Goal: Download file/media

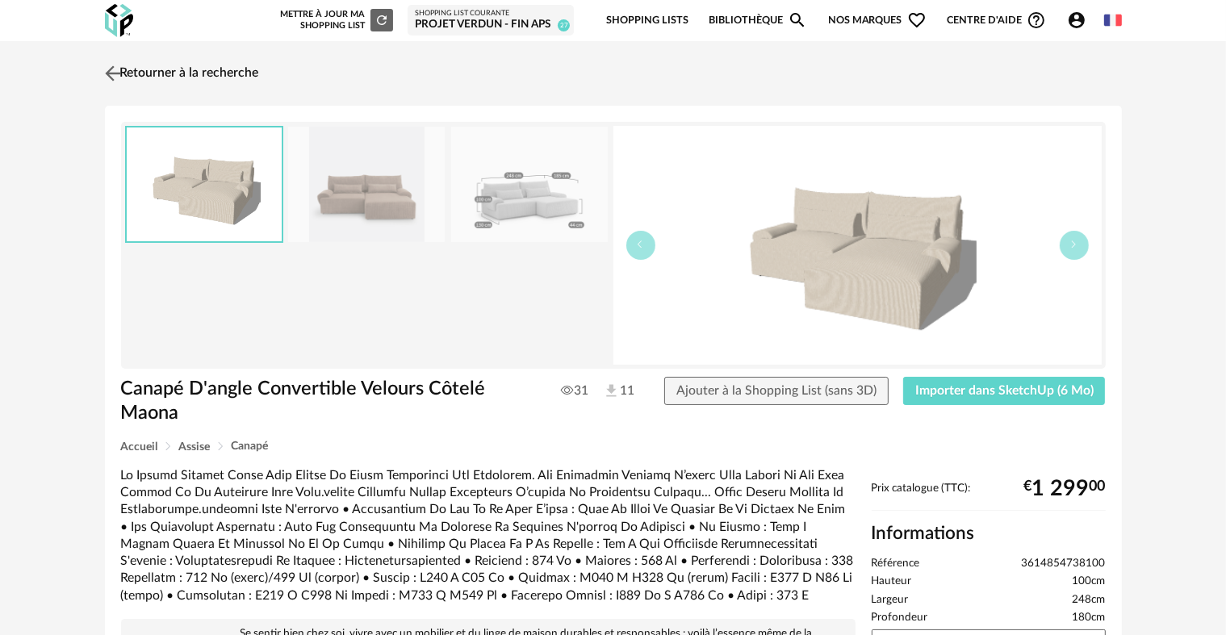
click at [249, 69] on link "Retourner à la recherche" at bounding box center [180, 74] width 158 height 36
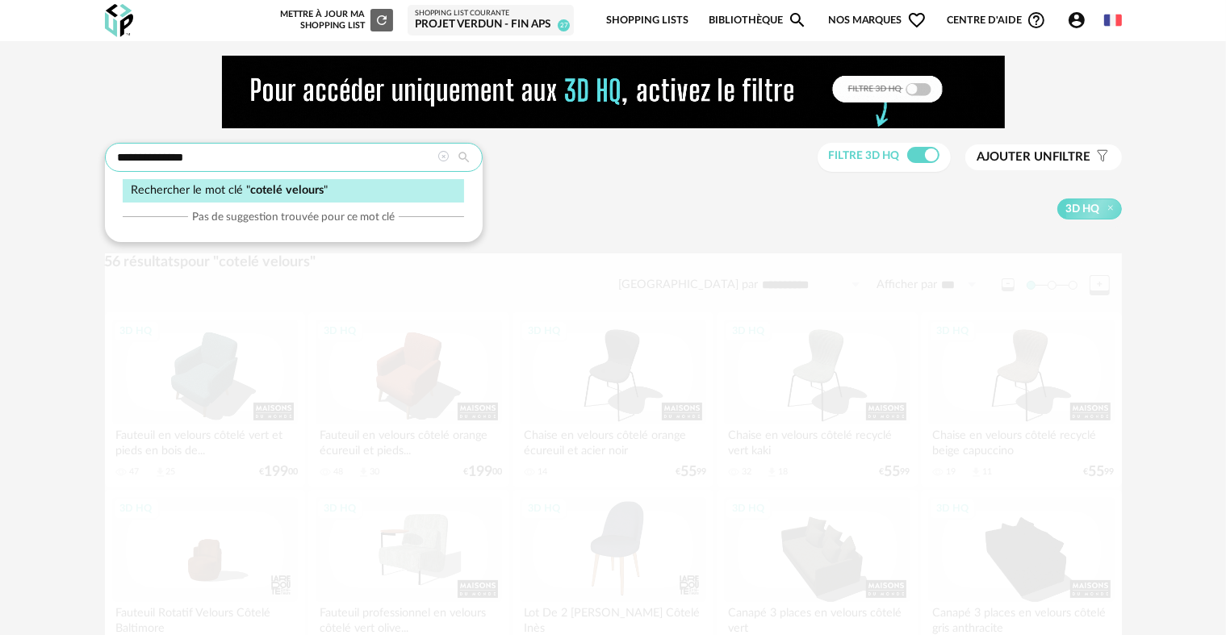
drag, startPoint x: 287, startPoint y: 159, endPoint x: 0, endPoint y: 146, distance: 287.5
type input "*******"
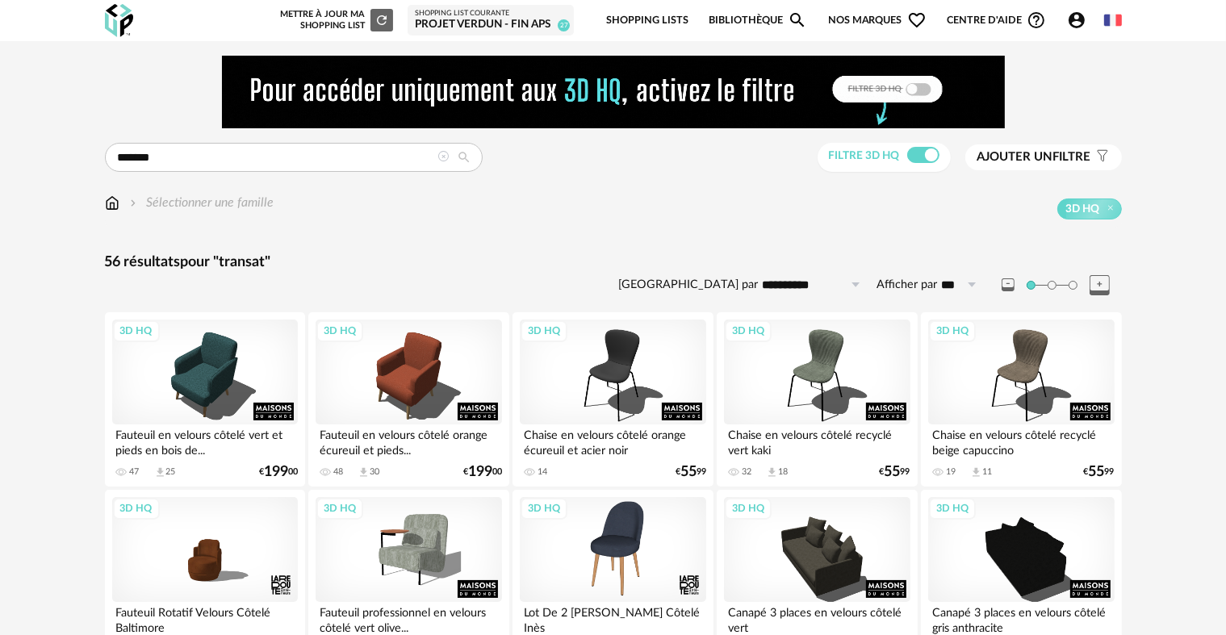
click at [808, 196] on div "Sélectionner une famille 3D HQ" at bounding box center [613, 207] width 1017 height 26
click at [218, 150] on input "*******" at bounding box center [294, 157] width 378 height 29
click at [343, 194] on div "Sélectionner une famille 3D HQ" at bounding box center [613, 207] width 1017 height 26
click at [327, 166] on input "text" at bounding box center [294, 157] width 378 height 29
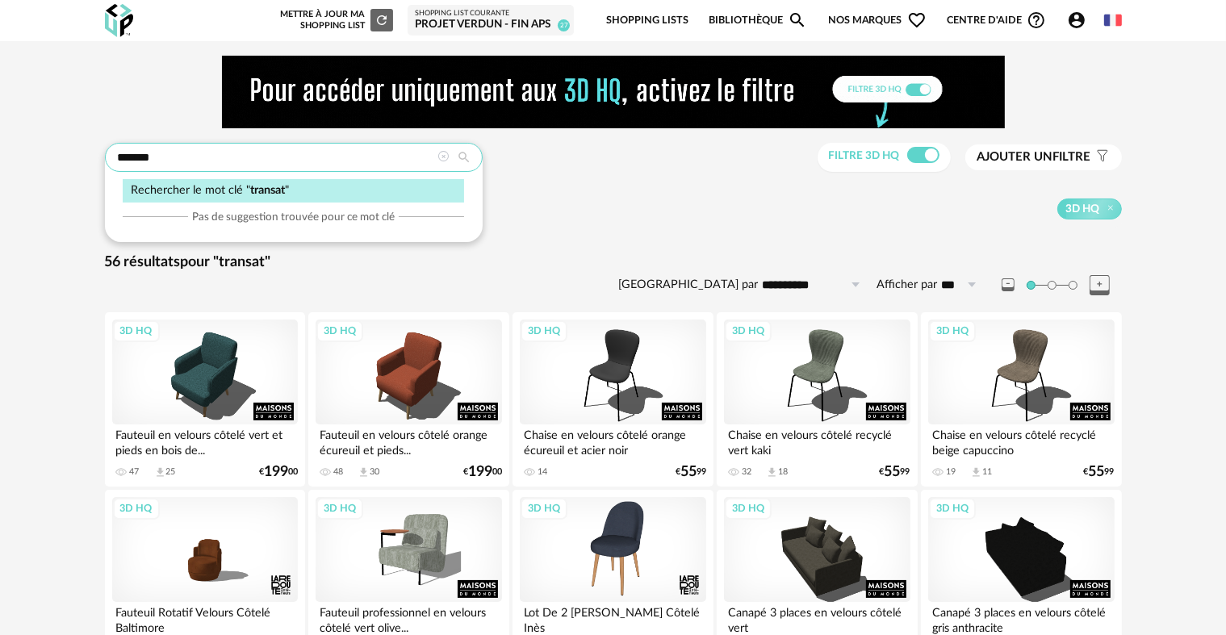
type input "*******"
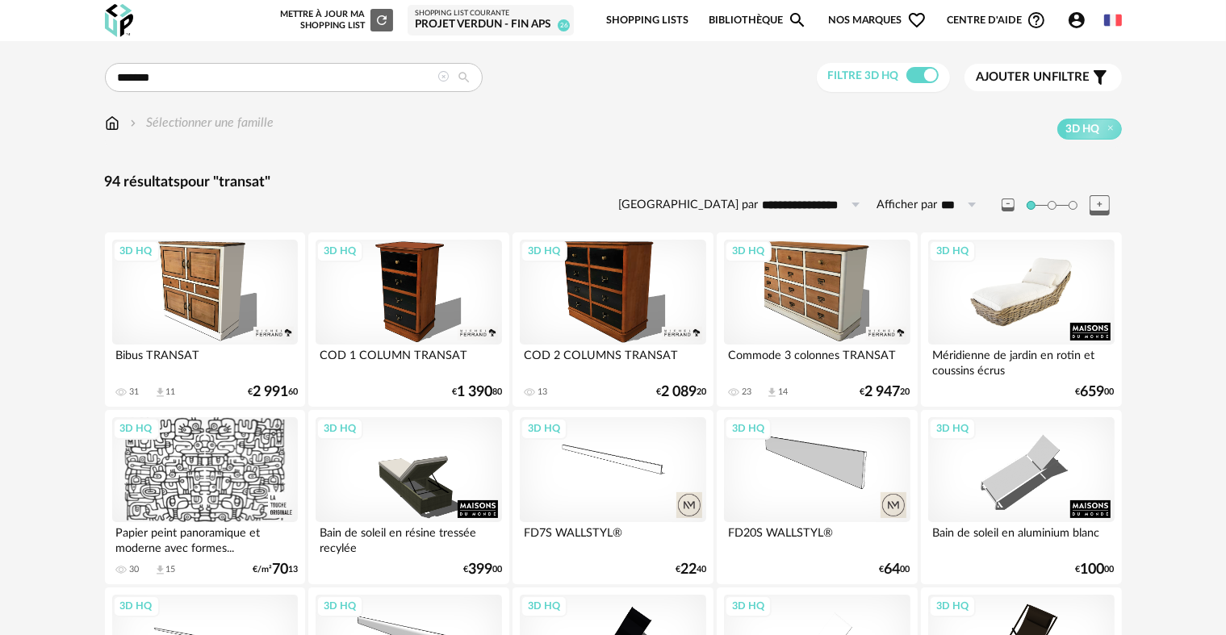
click at [1039, 304] on div "3D HQ" at bounding box center [1021, 292] width 186 height 105
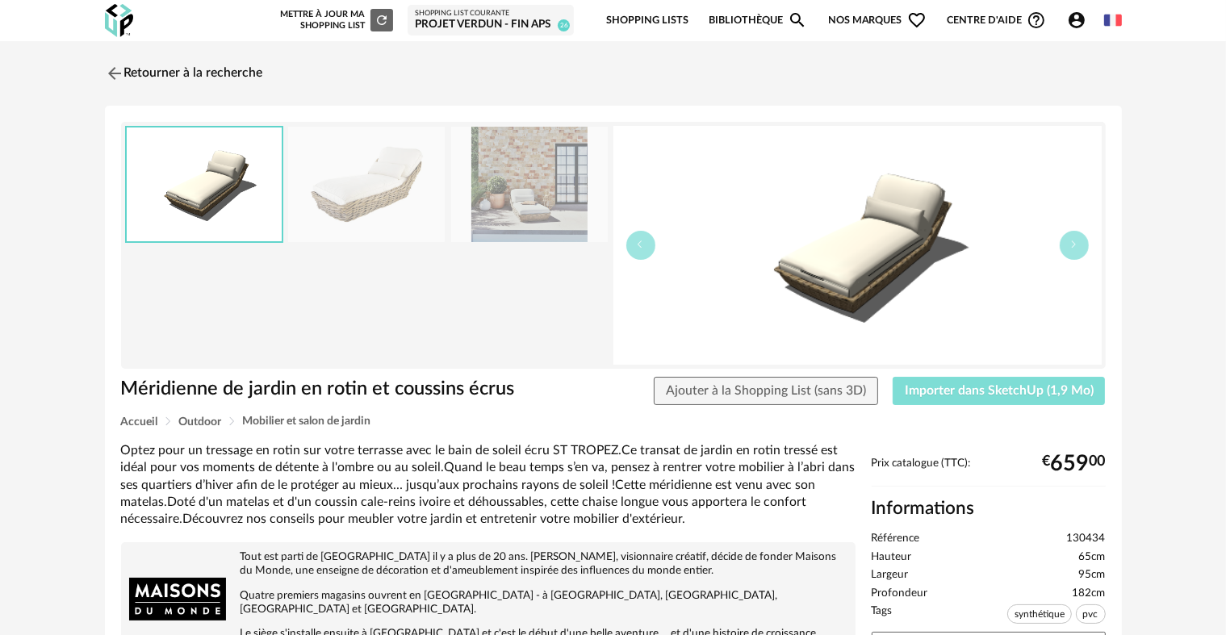
click at [973, 386] on span "Importer dans SketchUp (1,9 Mo)" at bounding box center [999, 390] width 189 height 13
click at [252, 86] on link "Retourner à la recherche" at bounding box center [180, 74] width 158 height 36
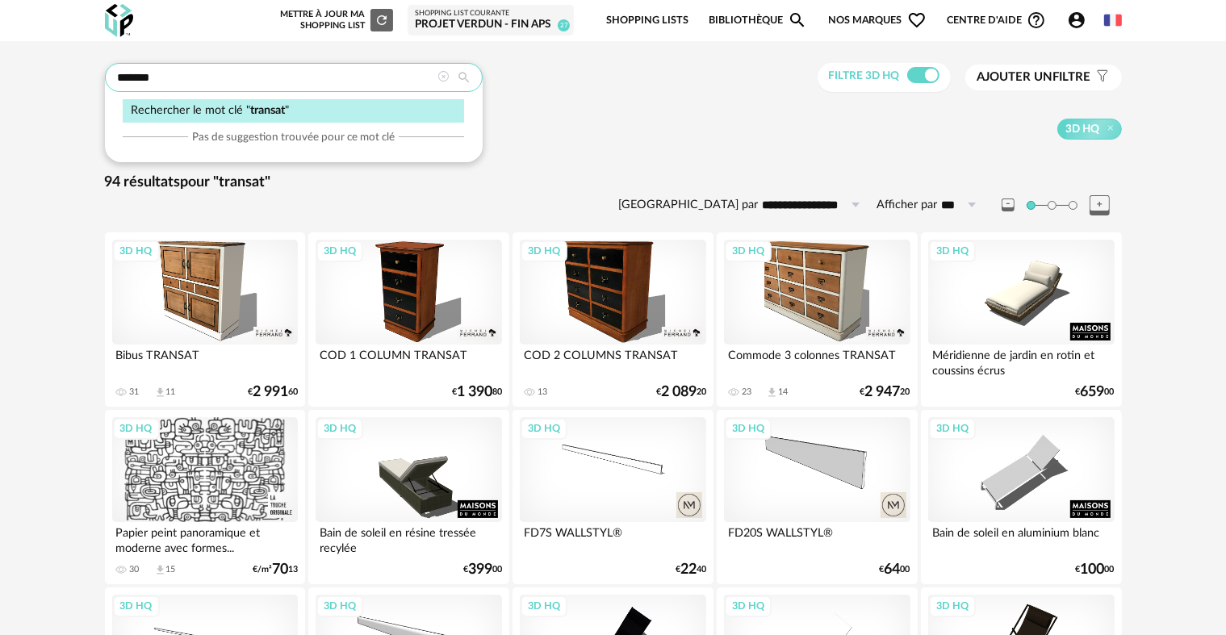
drag, startPoint x: 250, startPoint y: 81, endPoint x: 19, endPoint y: 82, distance: 230.8
type input "**********"
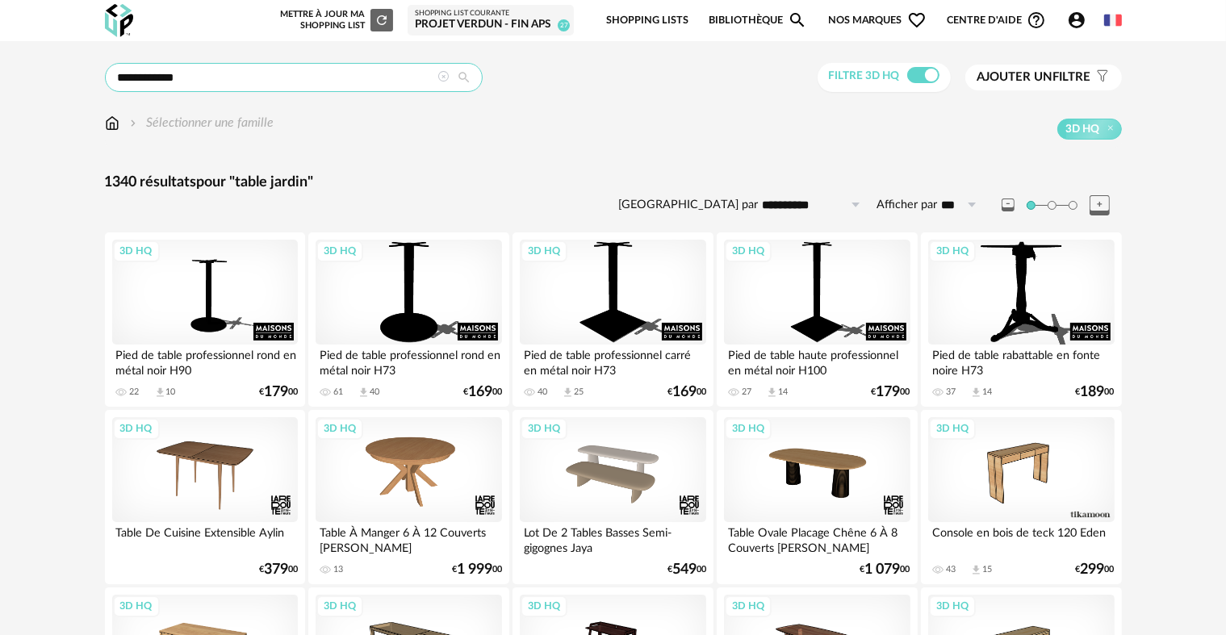
drag, startPoint x: 186, startPoint y: 73, endPoint x: 0, endPoint y: 74, distance: 186.4
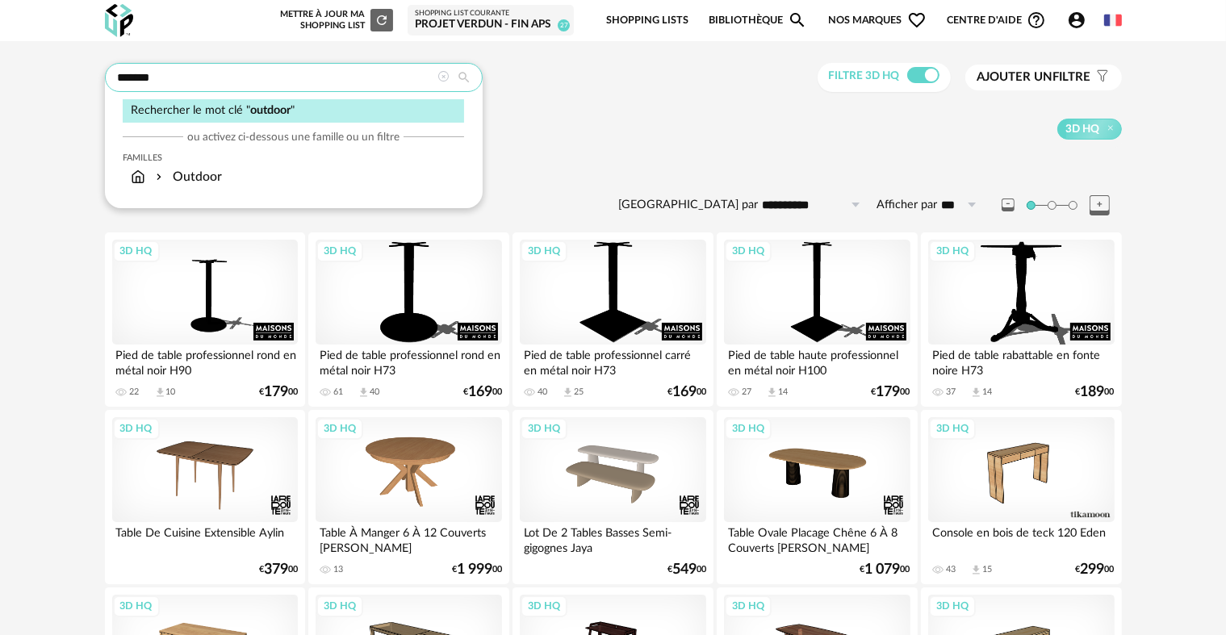
type input "*******"
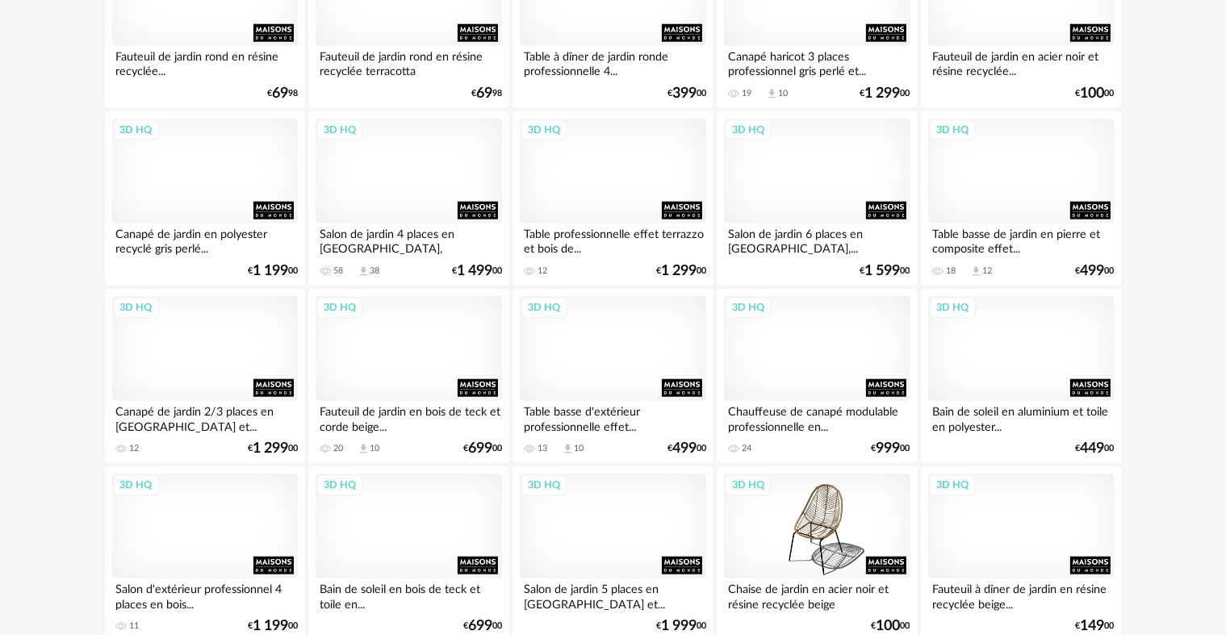
scroll to position [1856, 0]
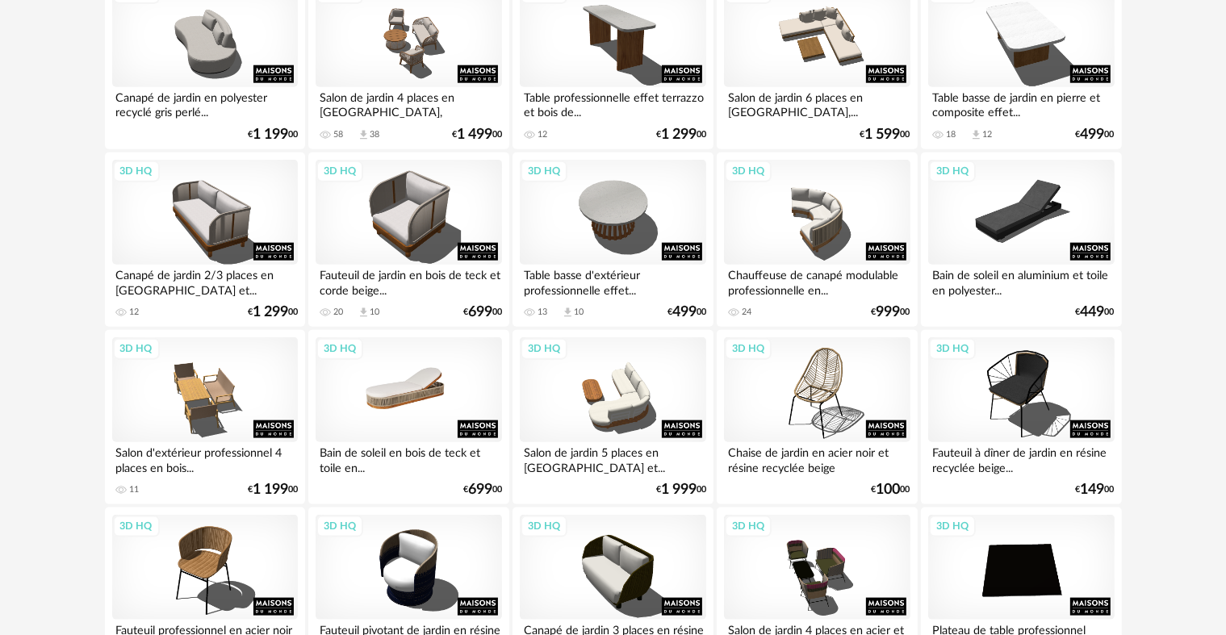
click at [370, 401] on div "3D HQ" at bounding box center [408, 389] width 186 height 105
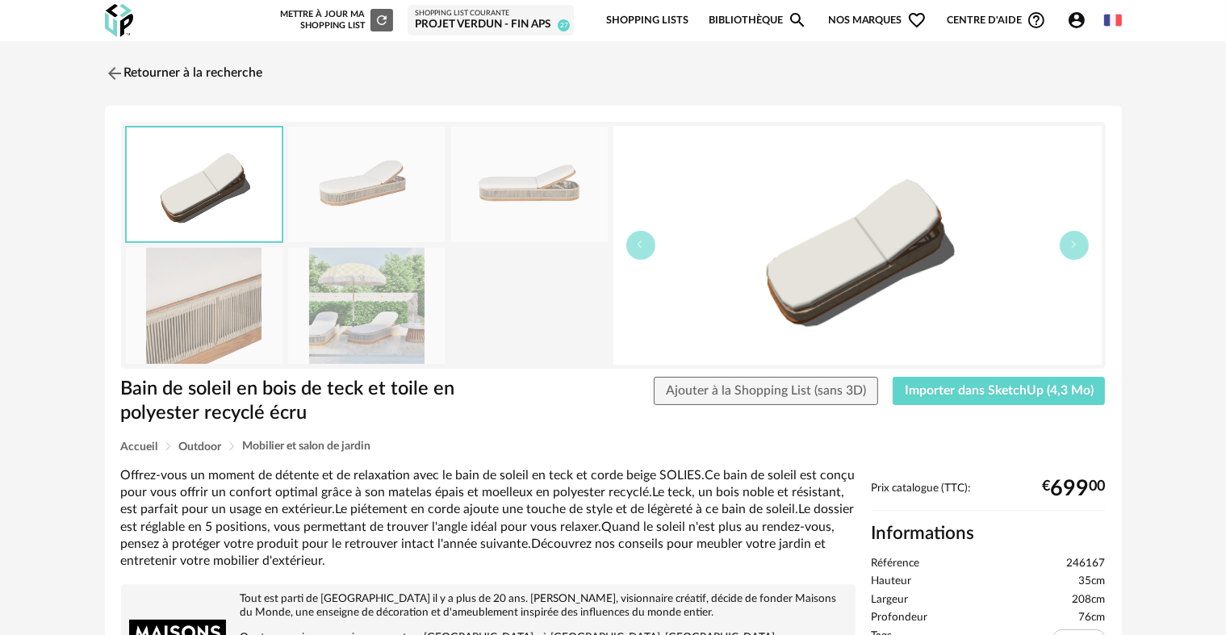
click at [375, 332] on img at bounding box center [366, 305] width 157 height 115
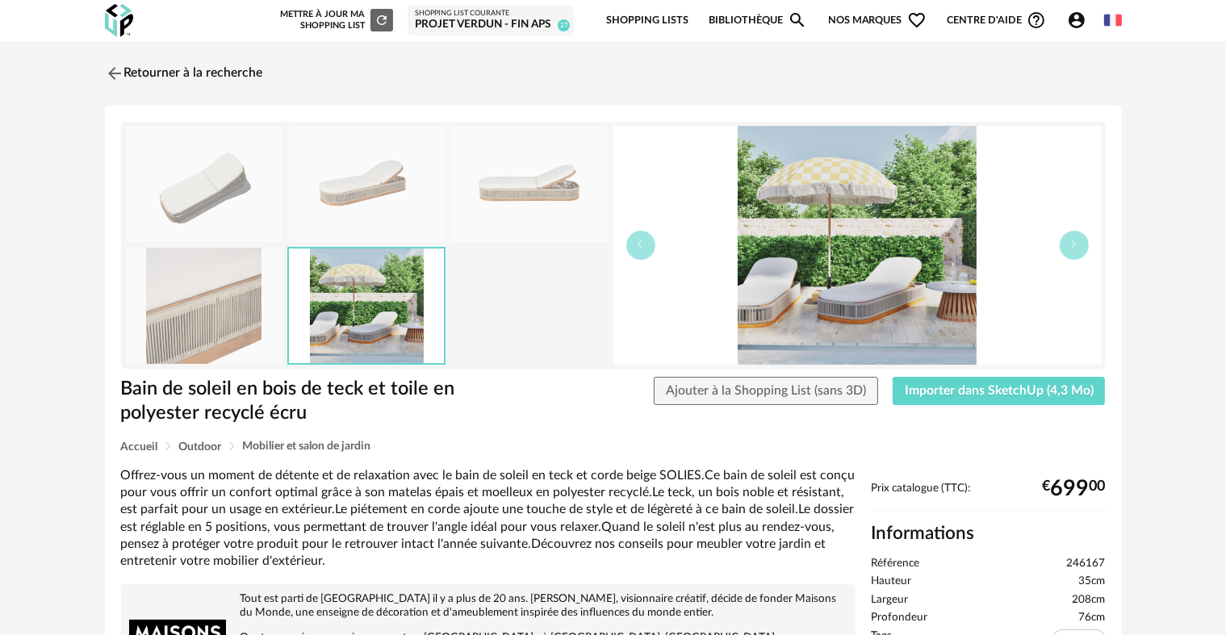
click at [837, 316] on img at bounding box center [857, 245] width 488 height 239
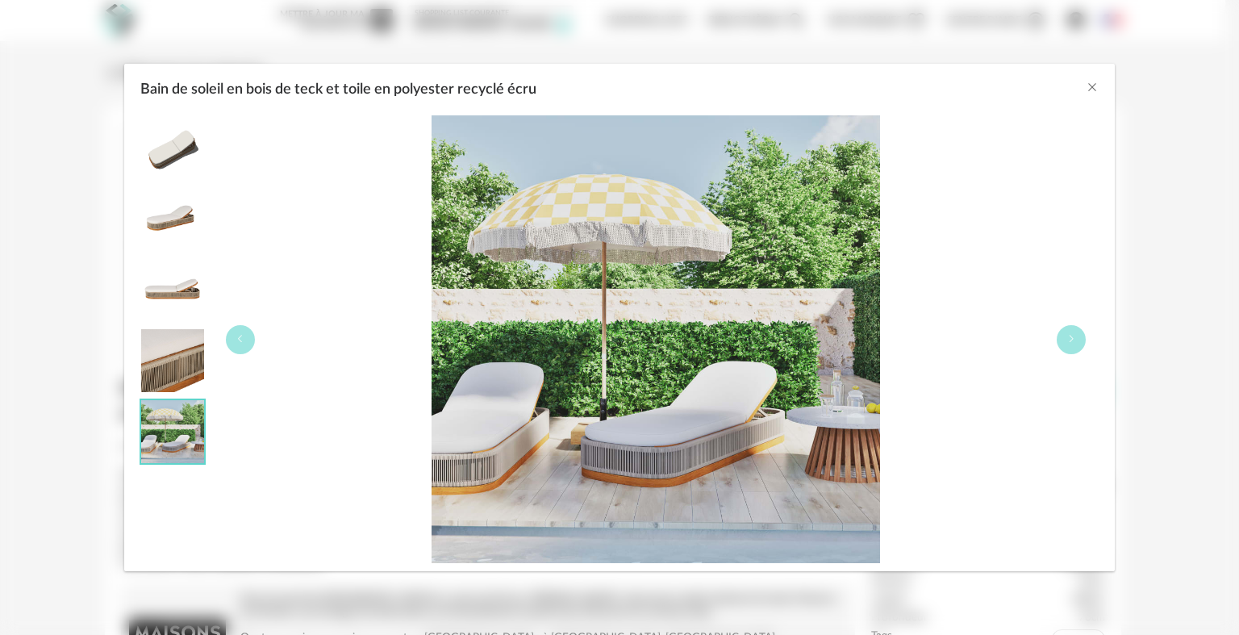
click at [1089, 339] on div "Bain de soleil en bois de teck et toile en polyester recyclé écru" at bounding box center [656, 339] width 887 height 448
click at [1066, 339] on button "Bain de soleil en bois de teck et toile en polyester recyclé écru" at bounding box center [1071, 339] width 29 height 29
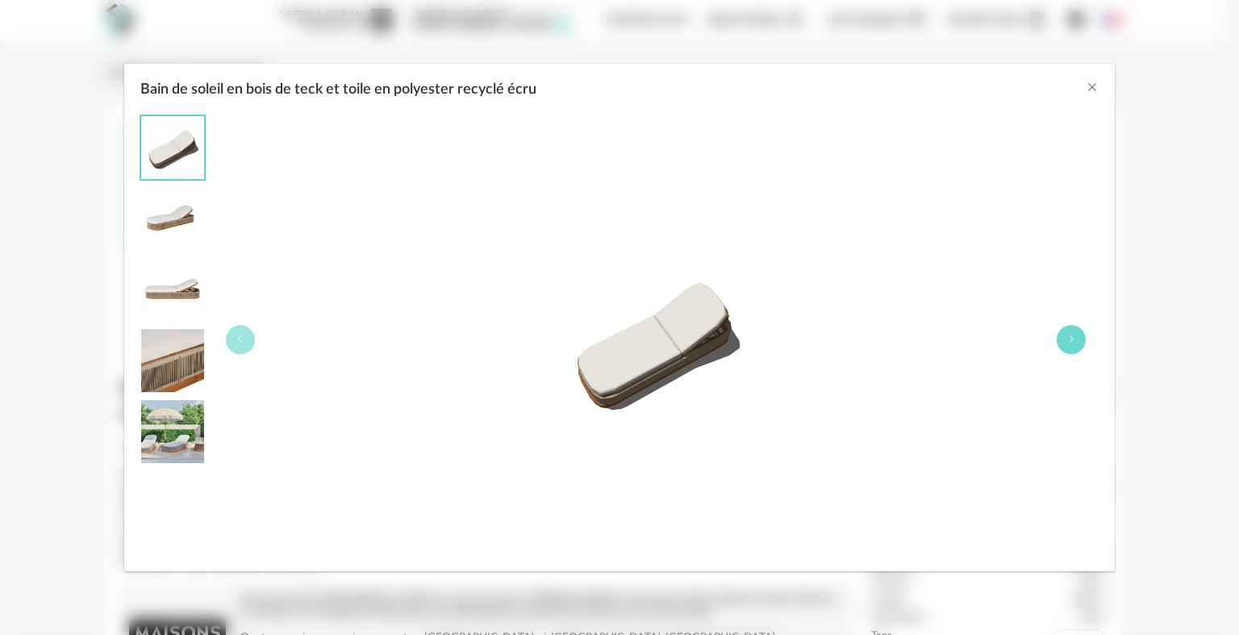
click at [1066, 339] on button "Bain de soleil en bois de teck et toile en polyester recyclé écru" at bounding box center [1071, 339] width 29 height 29
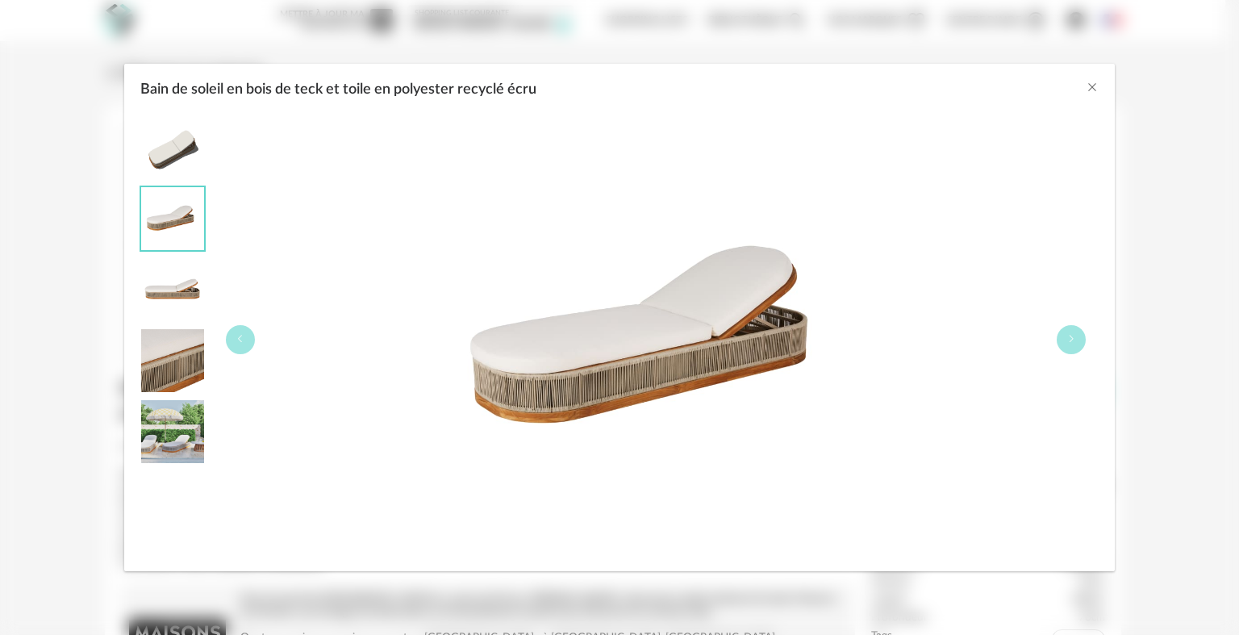
click at [1094, 102] on div "Bain de soleil en bois de teck et toile en polyester recyclé écru" at bounding box center [620, 86] width 992 height 44
click at [1093, 76] on div "Bain de soleil en bois de teck et toile en polyester recyclé écru" at bounding box center [620, 86] width 992 height 44
click at [1093, 84] on icon "Close" at bounding box center [1092, 87] width 13 height 13
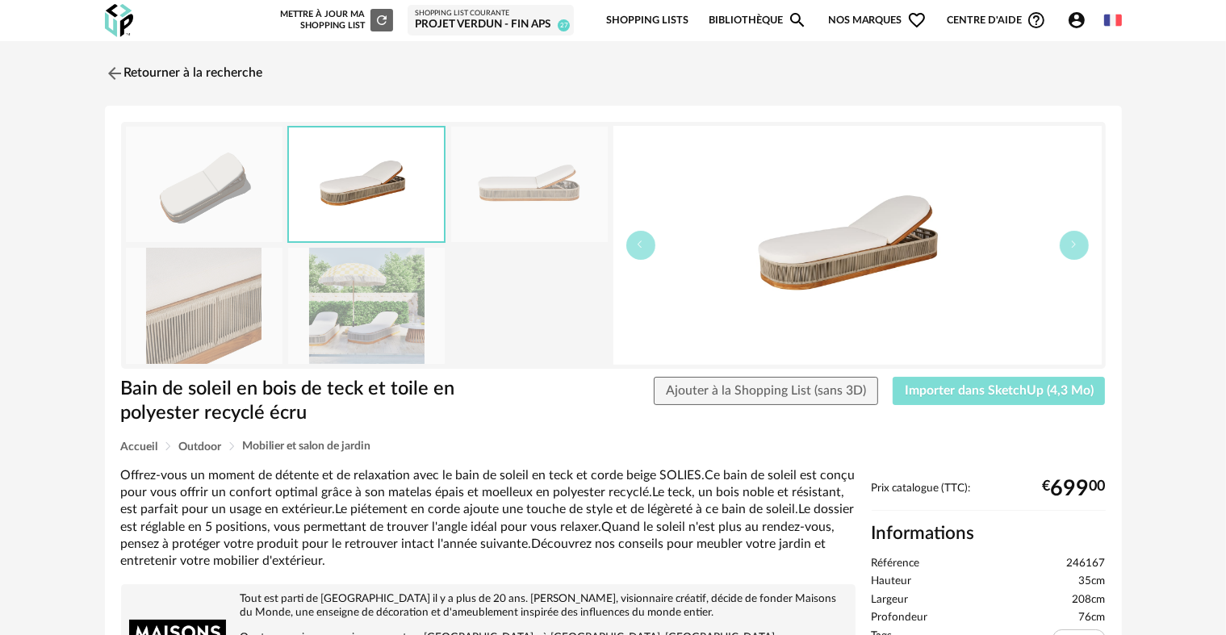
click at [963, 386] on span "Importer dans SketchUp (4,3 Mo)" at bounding box center [999, 390] width 189 height 13
click at [144, 69] on link "Retourner à la recherche" at bounding box center [180, 74] width 158 height 36
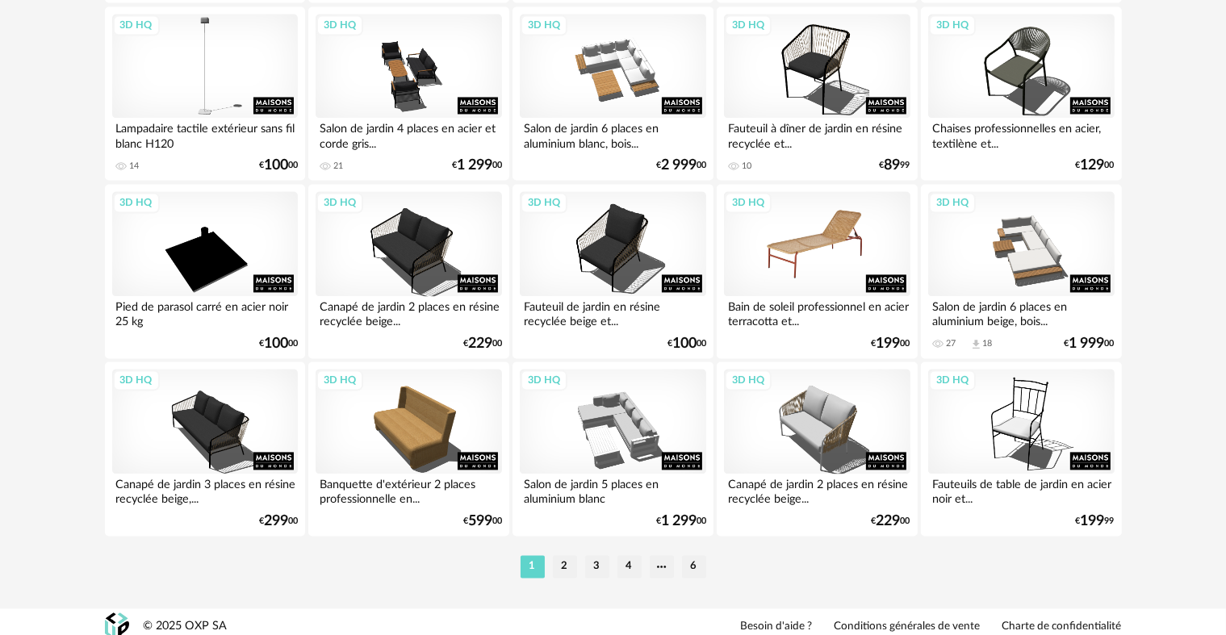
scroll to position [3254, 0]
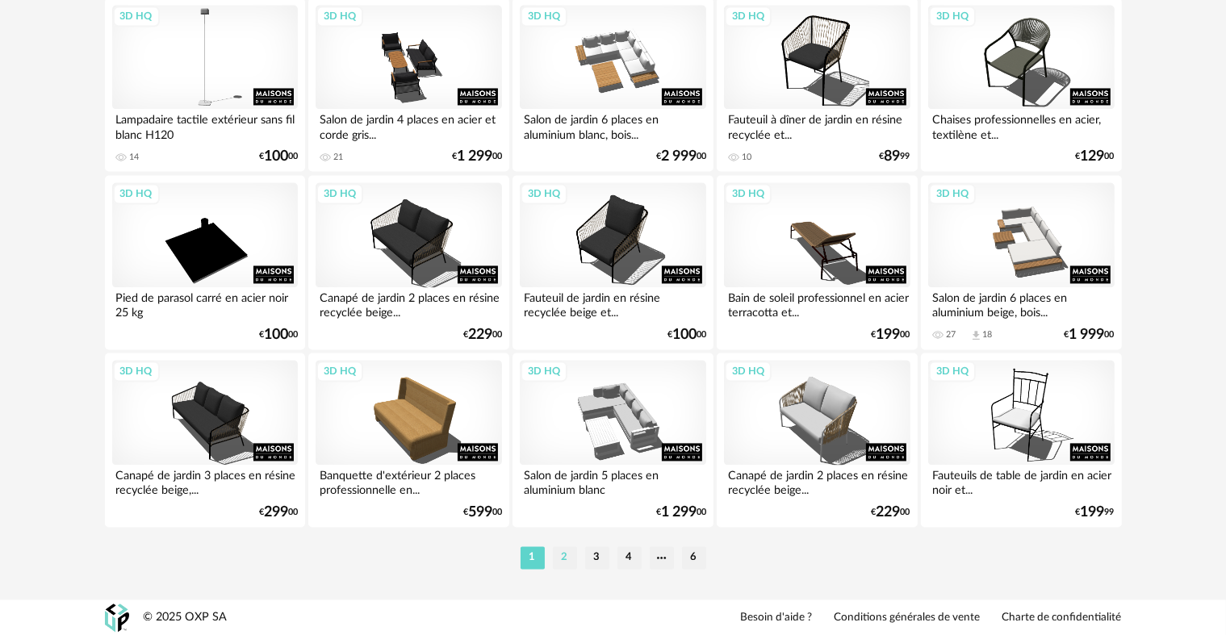
click at [557, 556] on li "2" at bounding box center [565, 557] width 24 height 23
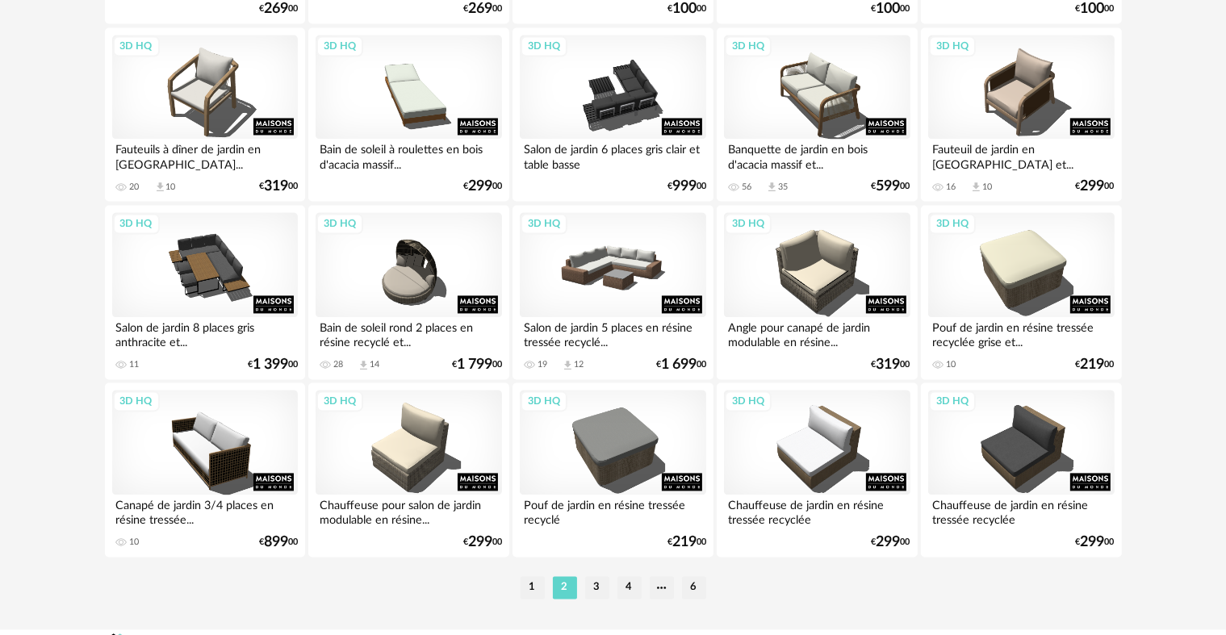
scroll to position [3228, 0]
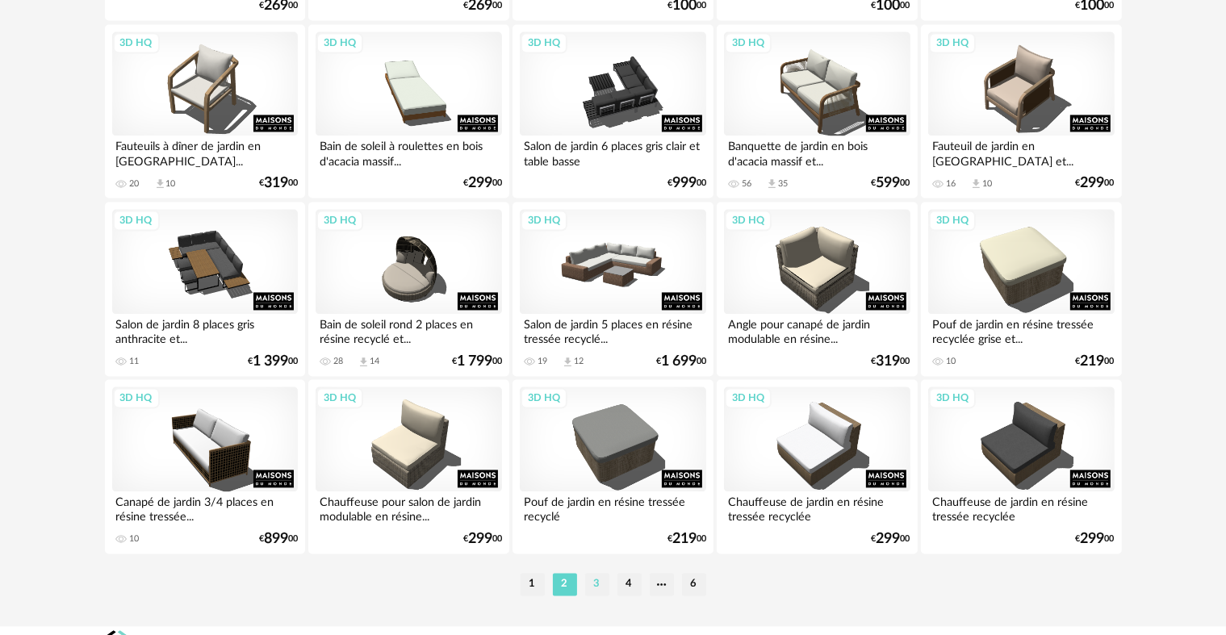
click at [599, 585] on li "3" at bounding box center [597, 584] width 24 height 23
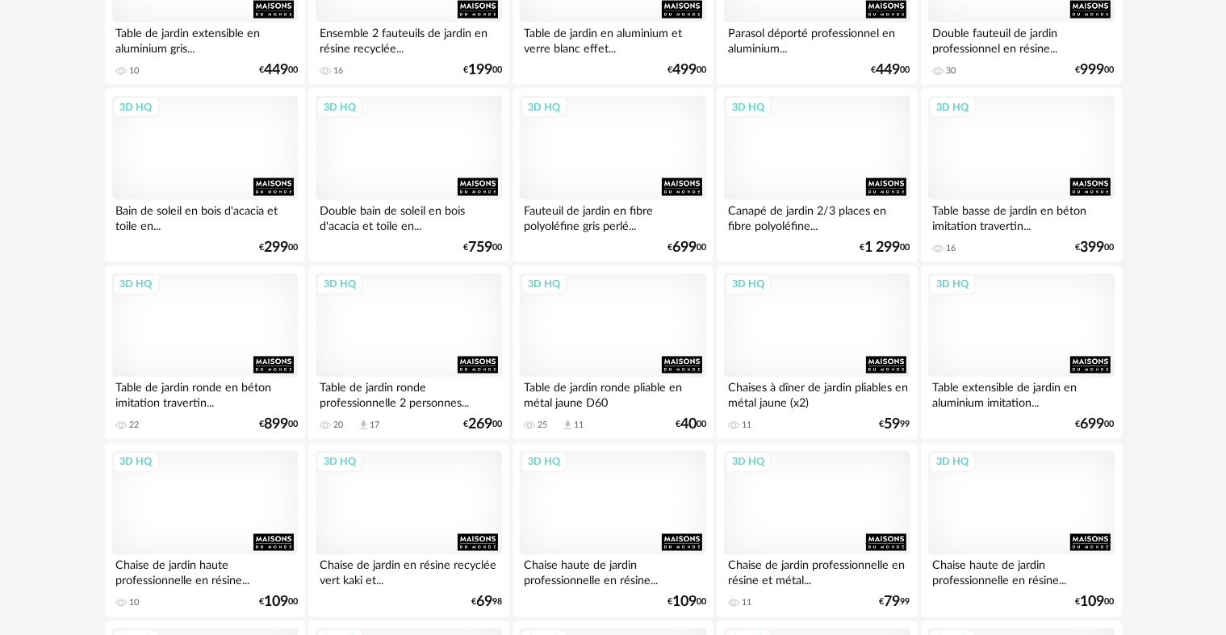
scroll to position [2824, 0]
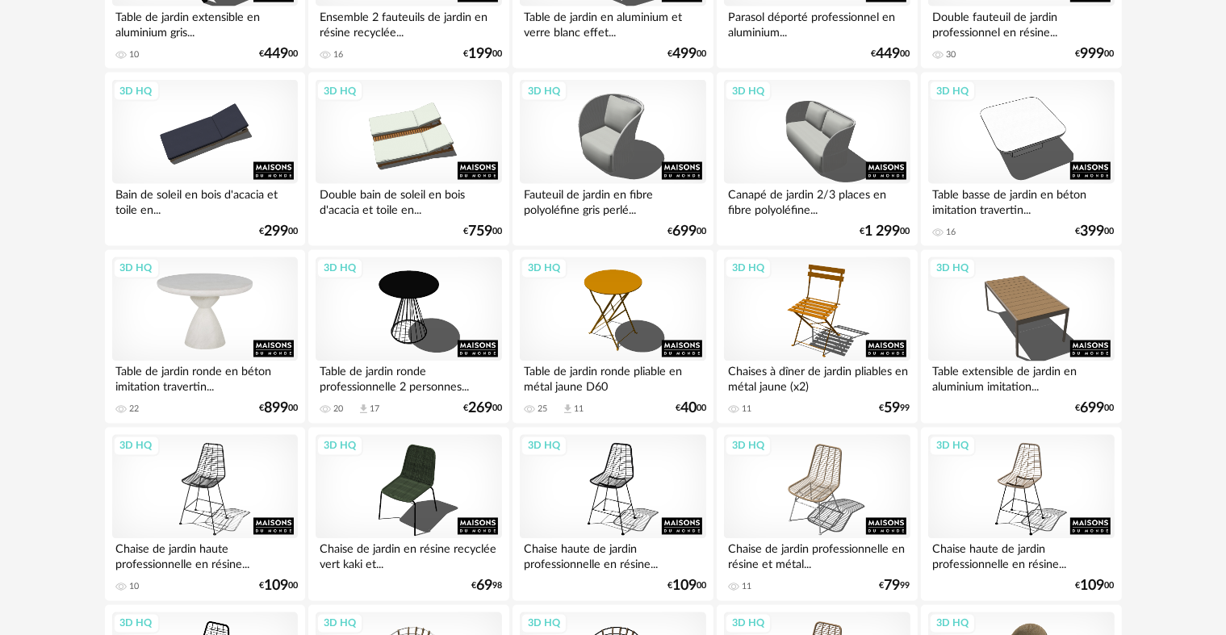
click at [196, 278] on div "3D HQ" at bounding box center [205, 309] width 186 height 105
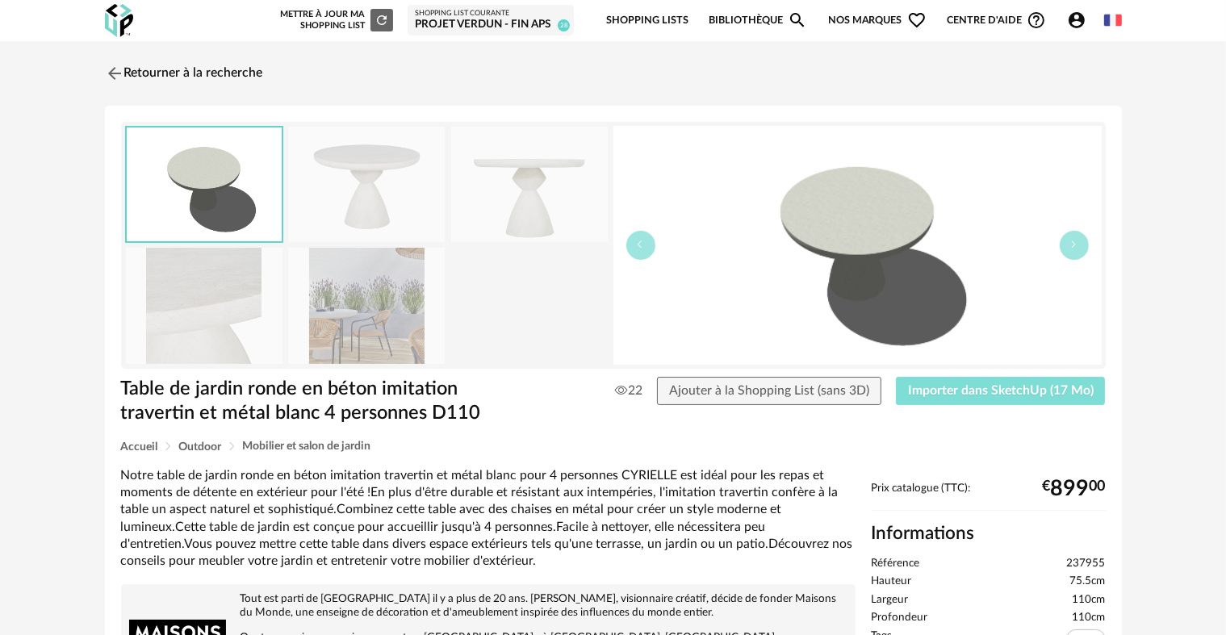
click at [944, 393] on span "Importer dans SketchUp (17 Mo)" at bounding box center [1001, 390] width 186 height 13
click at [152, 79] on link "Retourner à la recherche" at bounding box center [180, 74] width 158 height 36
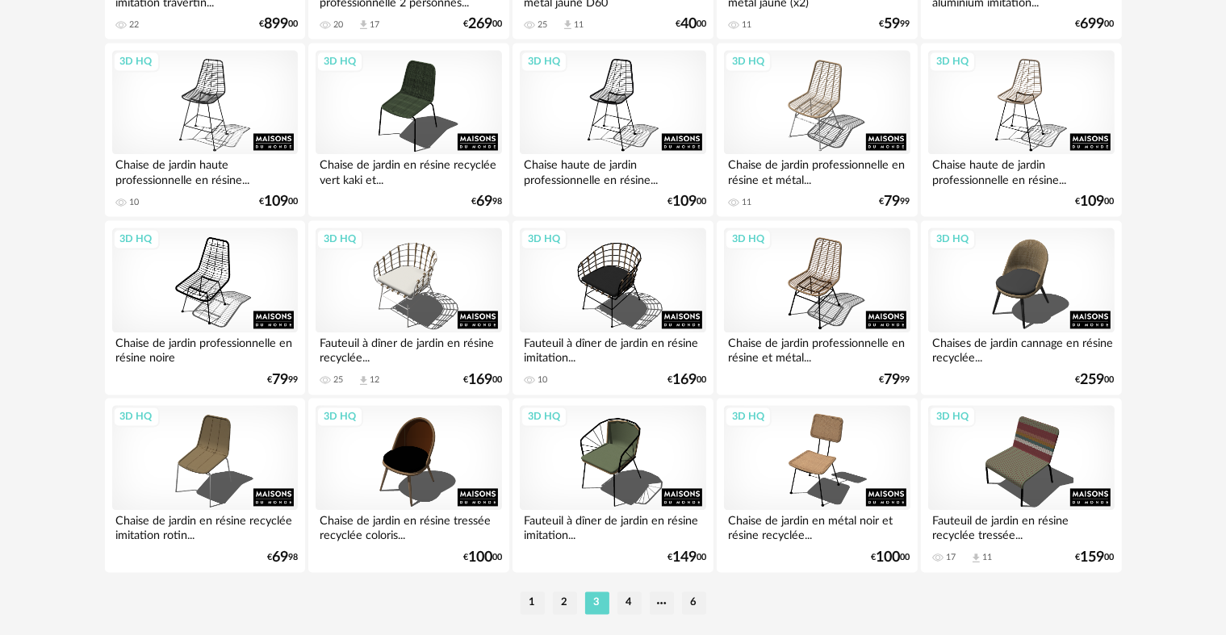
scroll to position [3254, 0]
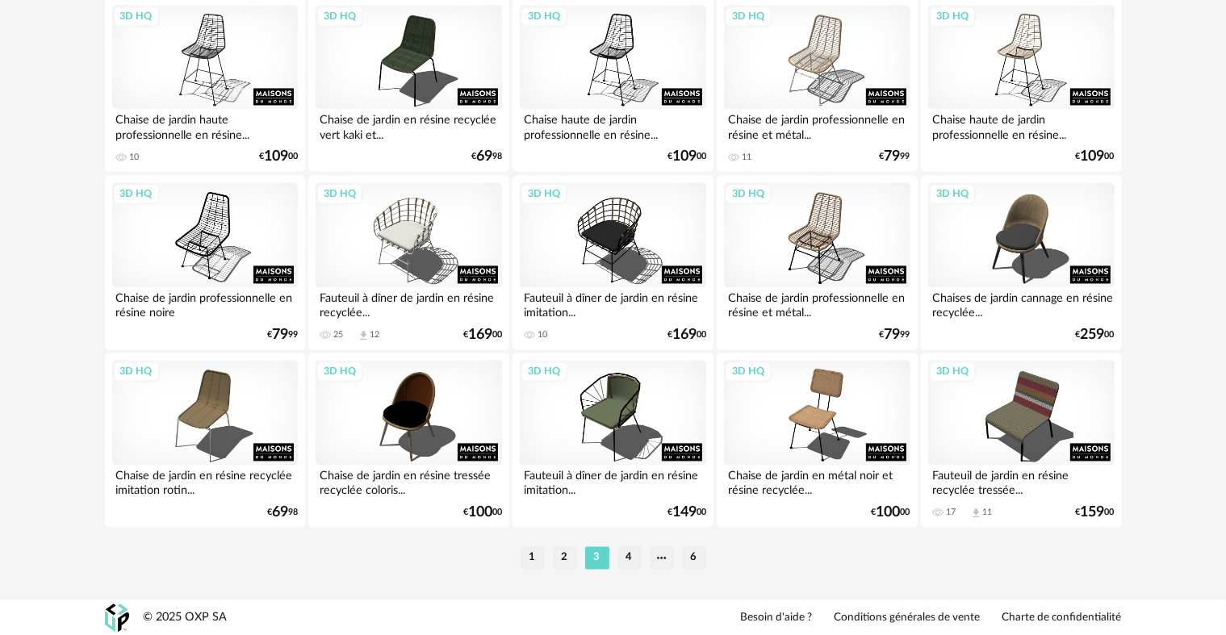
click at [626, 561] on li "4" at bounding box center [629, 557] width 24 height 23
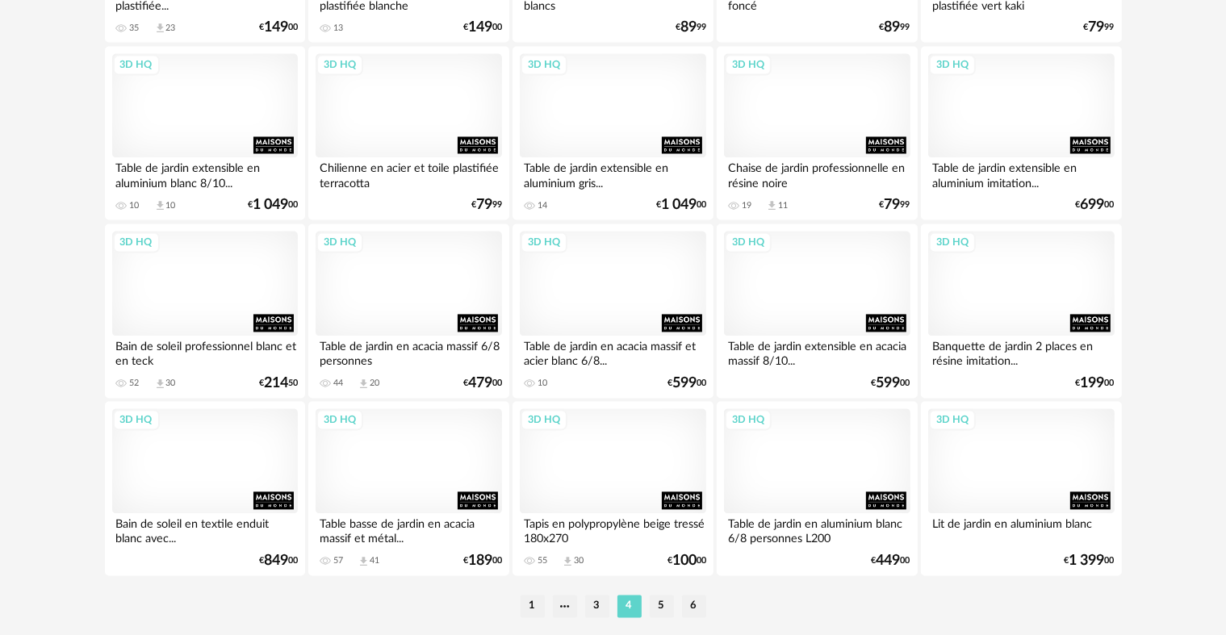
scroll to position [3228, 0]
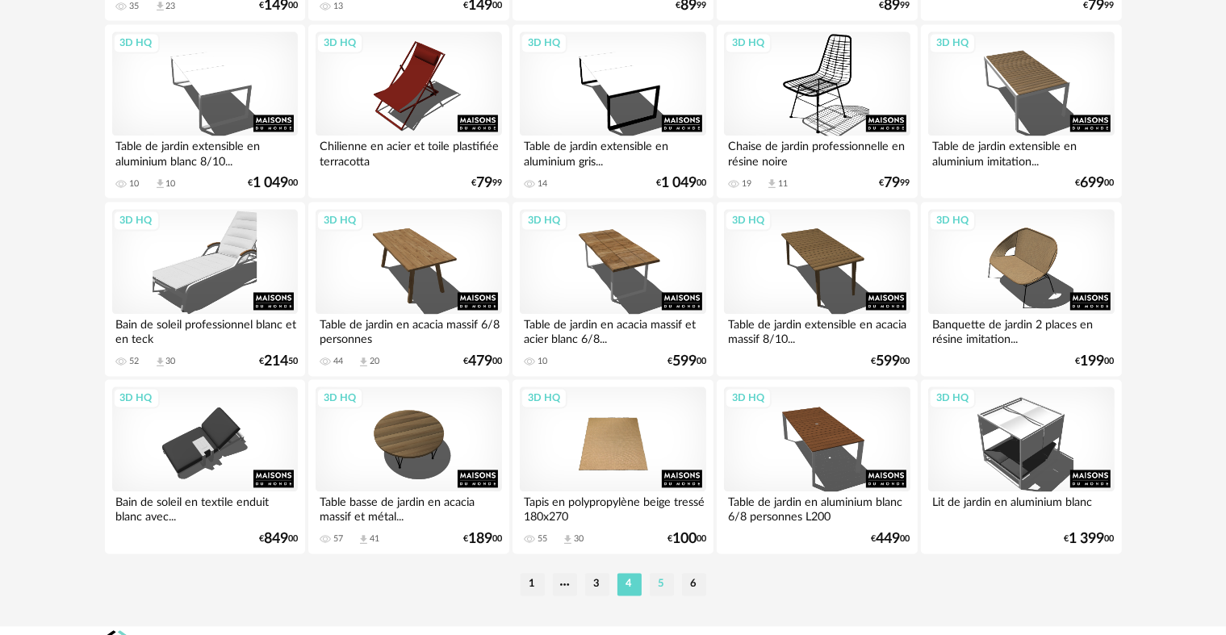
click at [652, 586] on li "5" at bounding box center [662, 584] width 24 height 23
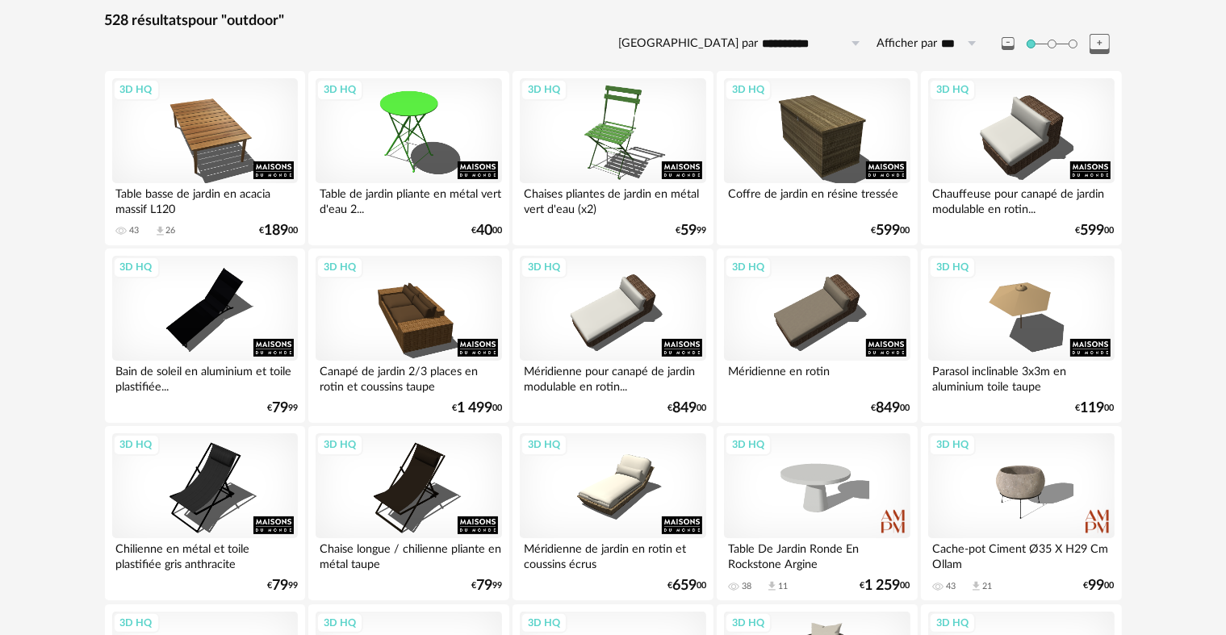
scroll to position [323, 0]
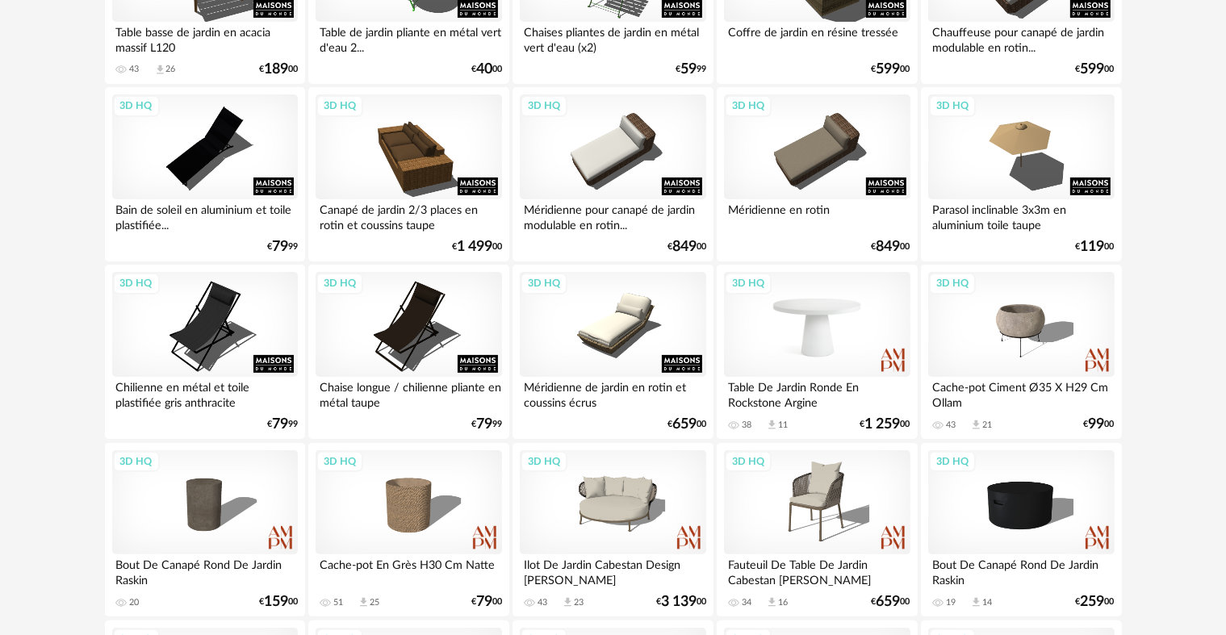
click at [830, 326] on div "3D HQ" at bounding box center [817, 324] width 186 height 105
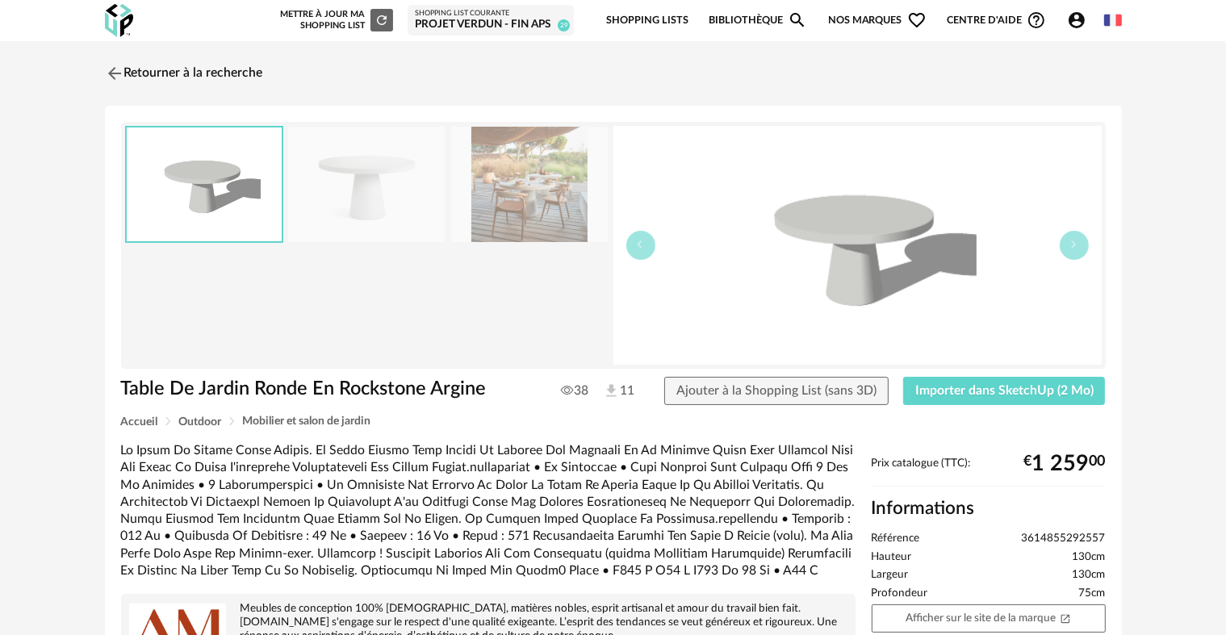
click at [566, 197] on img at bounding box center [529, 184] width 157 height 115
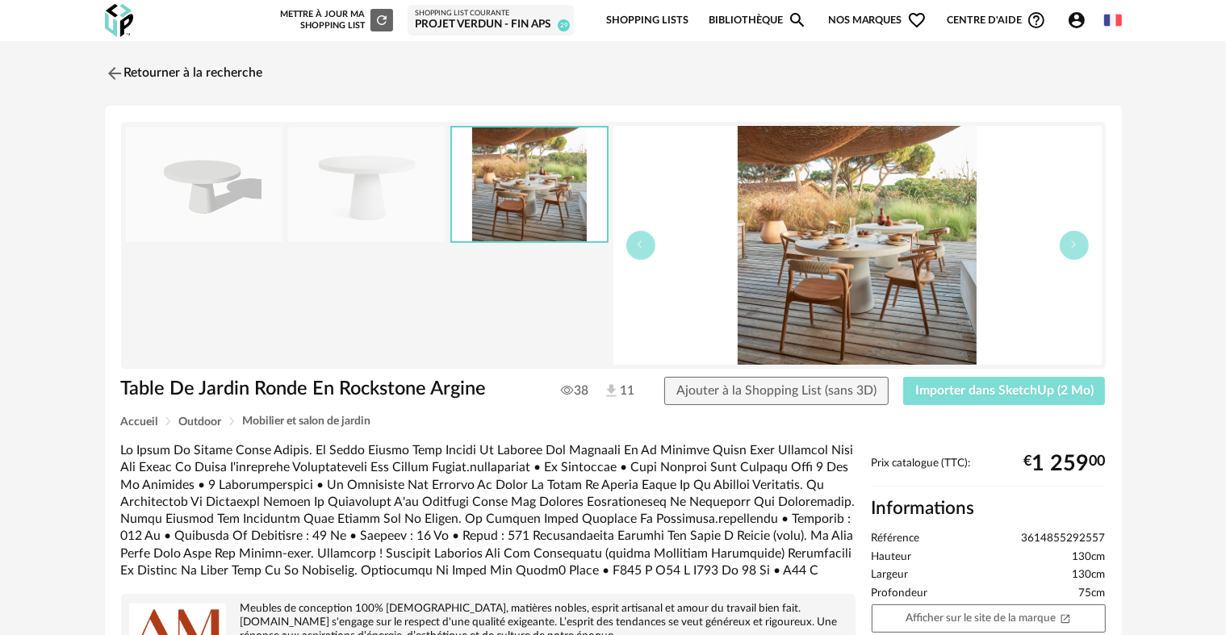
click at [978, 391] on span "Importer dans SketchUp (2 Mo)" at bounding box center [1004, 390] width 178 height 13
click at [166, 76] on link "Retourner à la recherche" at bounding box center [180, 74] width 158 height 36
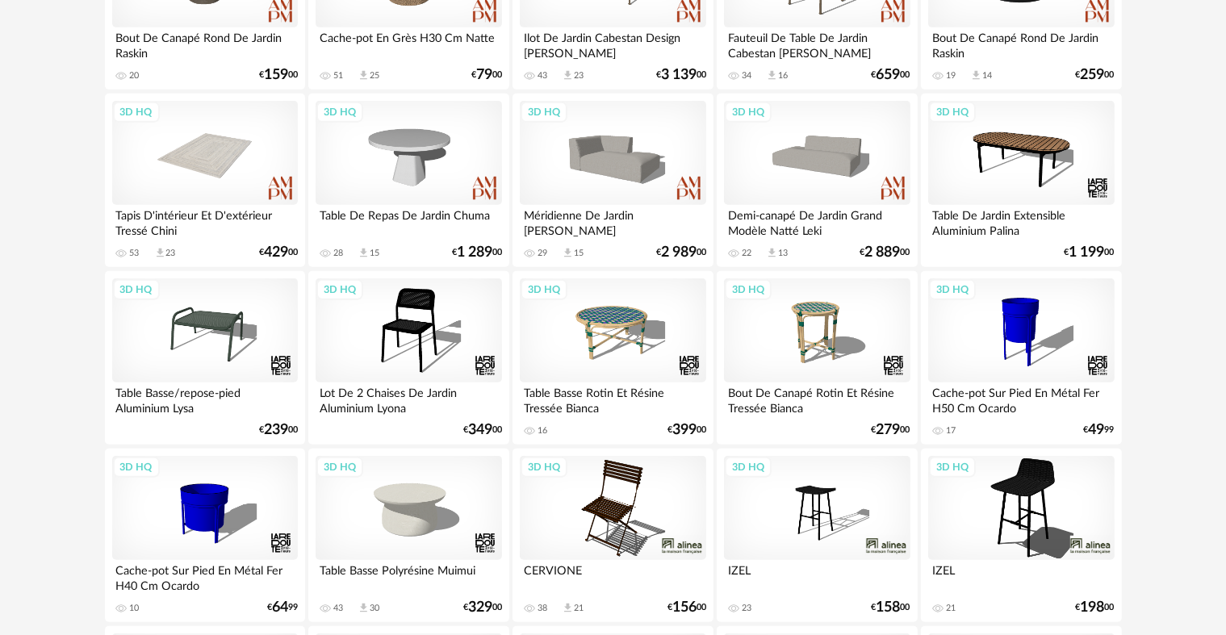
scroll to position [888, 0]
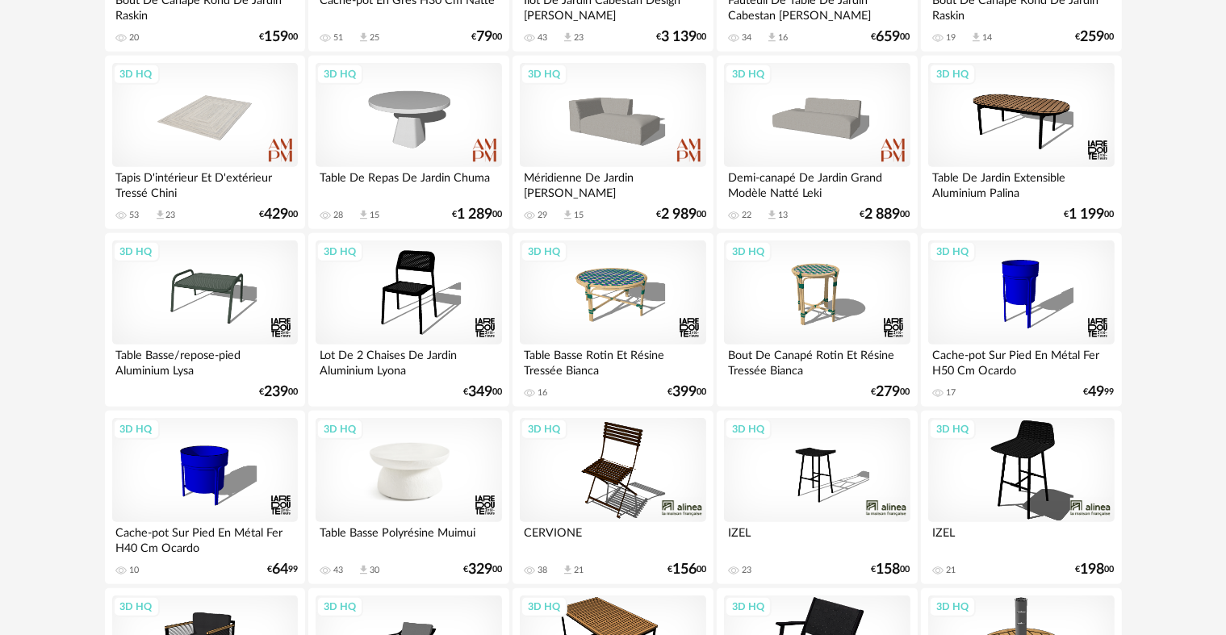
click at [416, 471] on div "3D HQ" at bounding box center [408, 470] width 186 height 105
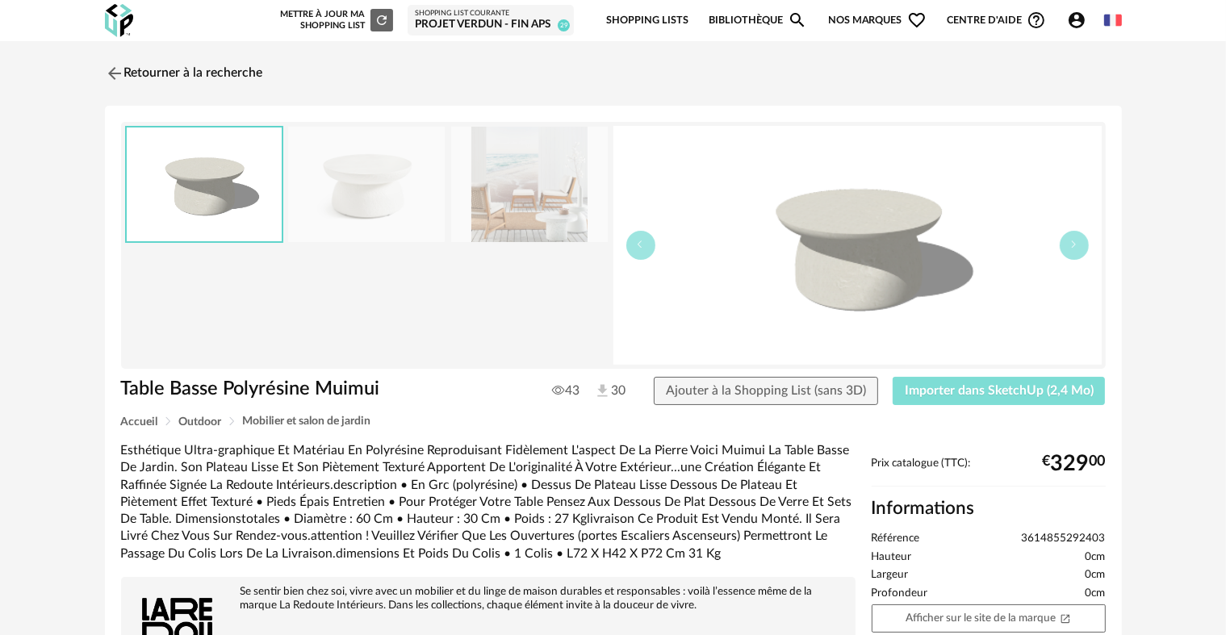
click at [941, 393] on span "Importer dans SketchUp (2,4 Mo)" at bounding box center [999, 390] width 189 height 13
click at [126, 71] on link "Retourner à la recherche" at bounding box center [180, 74] width 158 height 36
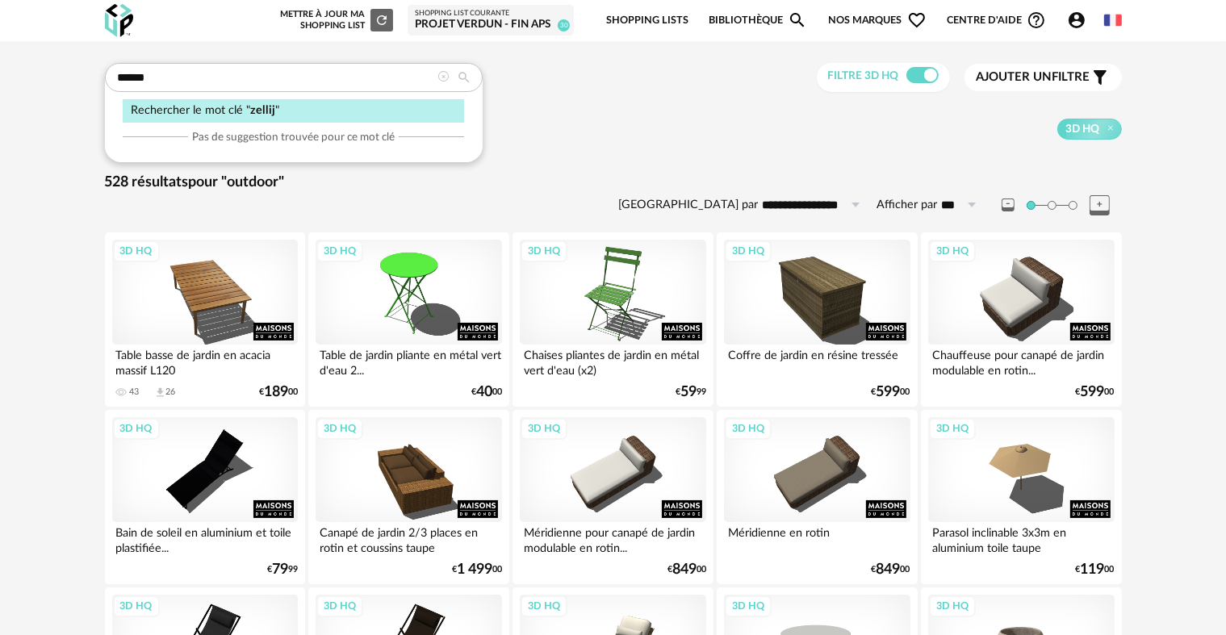
type input "******"
type input "**********"
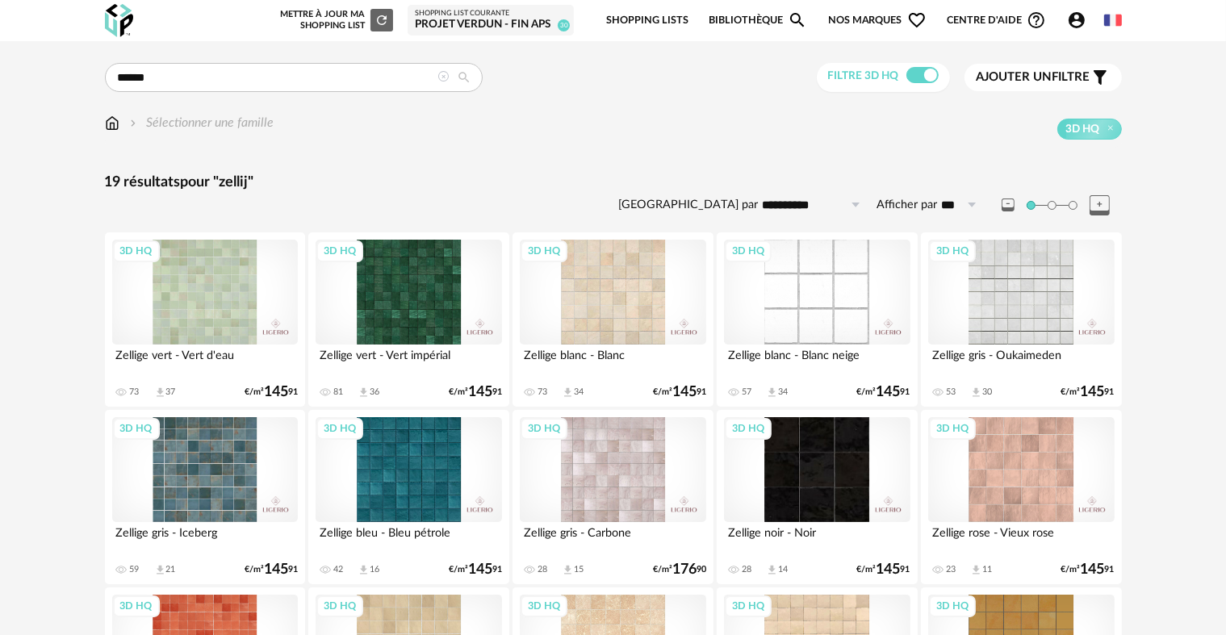
click at [612, 279] on div "3D HQ" at bounding box center [613, 292] width 186 height 105
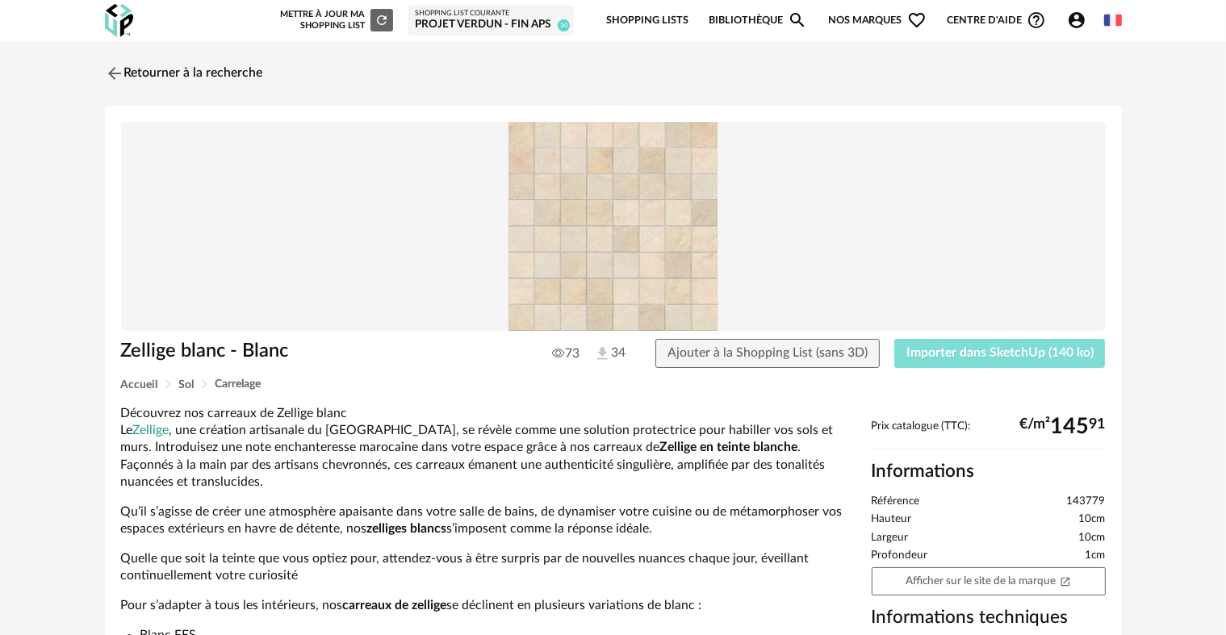
click at [965, 367] on button "Importer dans SketchUp (140 ko)" at bounding box center [999, 353] width 211 height 29
